Goal: Use online tool/utility: Utilize a website feature to perform a specific function

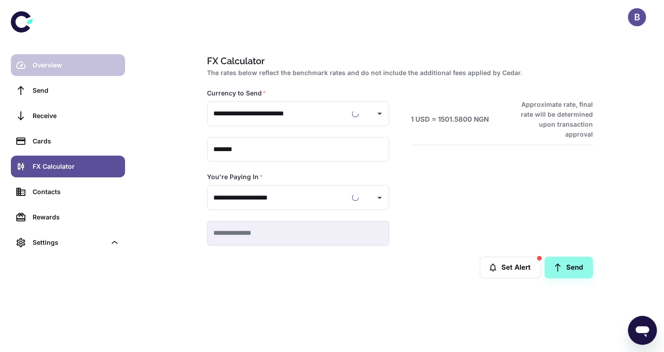
click at [37, 60] on div "Overview" at bounding box center [76, 65] width 87 height 10
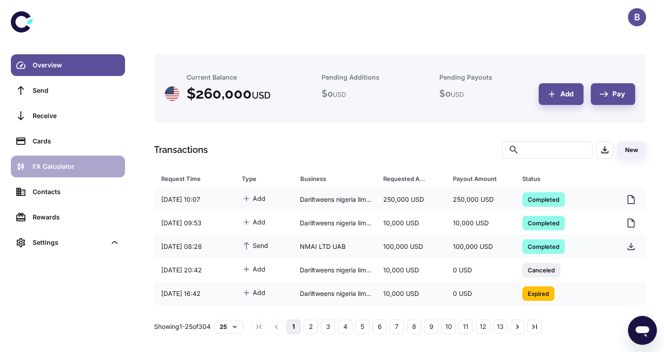
click at [58, 169] on div "FX Calculator" at bounding box center [76, 167] width 87 height 10
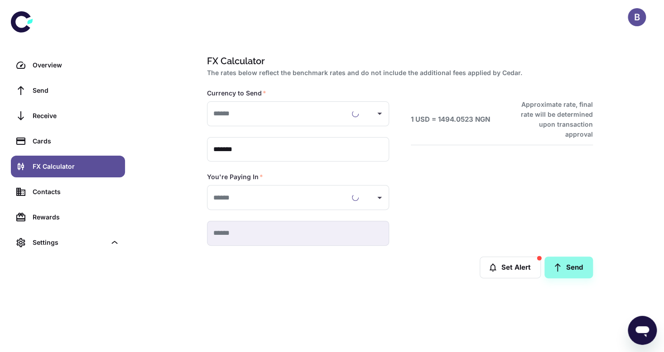
type input "**********"
